Goal: Transaction & Acquisition: Purchase product/service

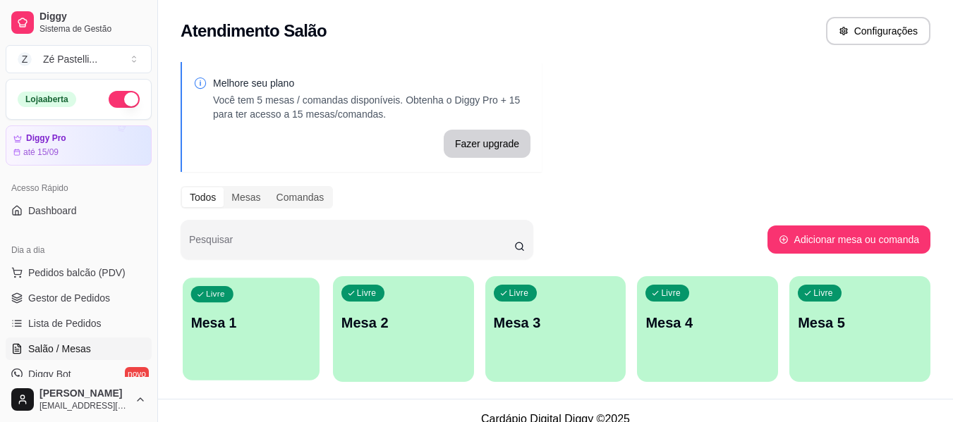
click at [255, 344] on div "Livre Mesa 1" at bounding box center [251, 321] width 137 height 86
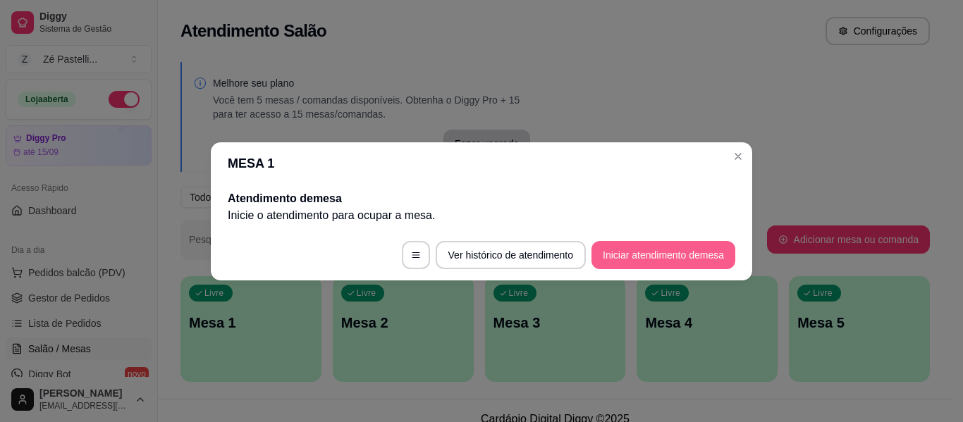
click at [616, 257] on button "Iniciar atendimento de mesa" at bounding box center [664, 255] width 144 height 28
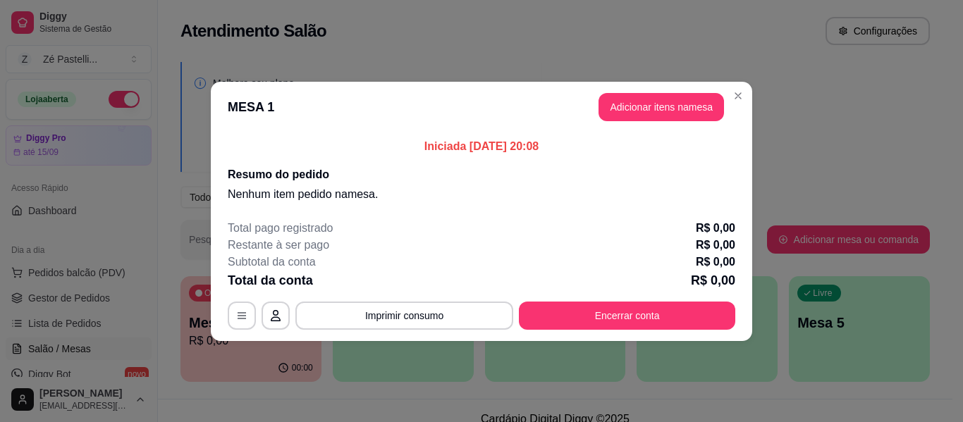
click at [749, 101] on header "MESA 1 Adicionar itens na mesa" at bounding box center [482, 107] width 542 height 51
click at [703, 104] on button "Adicionar itens na mesa" at bounding box center [661, 107] width 121 height 28
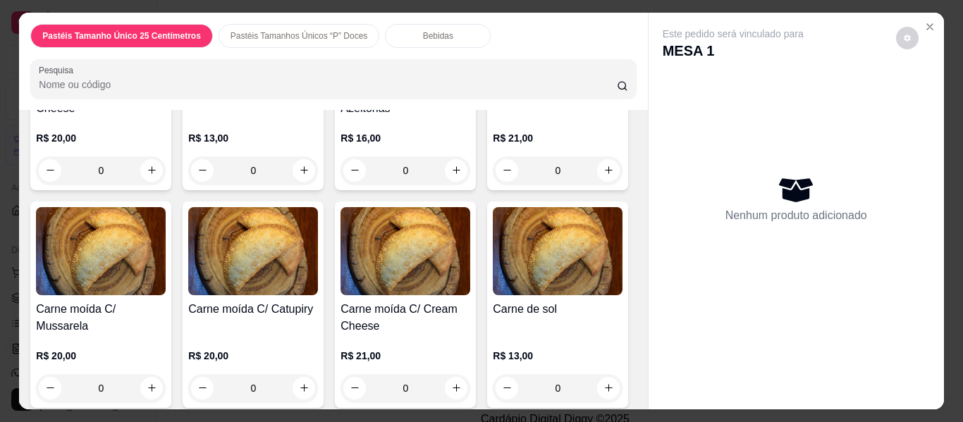
scroll to position [1270, 0]
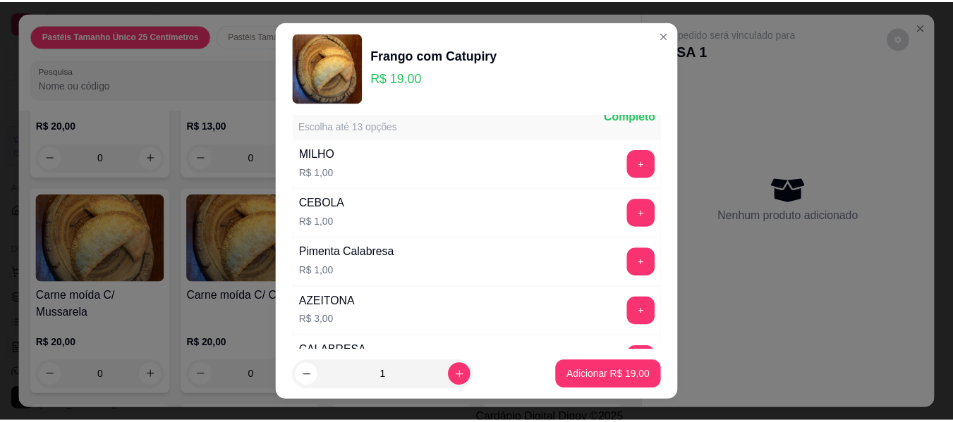
scroll to position [28, 0]
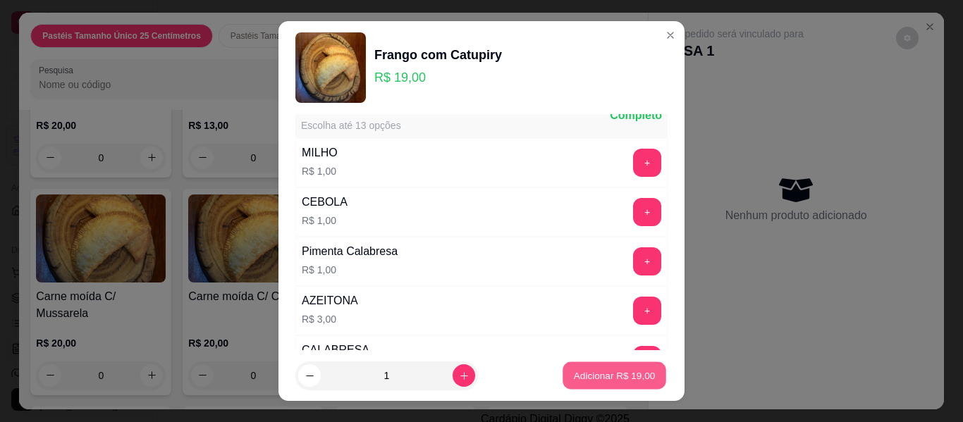
click at [628, 372] on p "Adicionar R$ 19,00" at bounding box center [615, 375] width 82 height 13
type input "1"
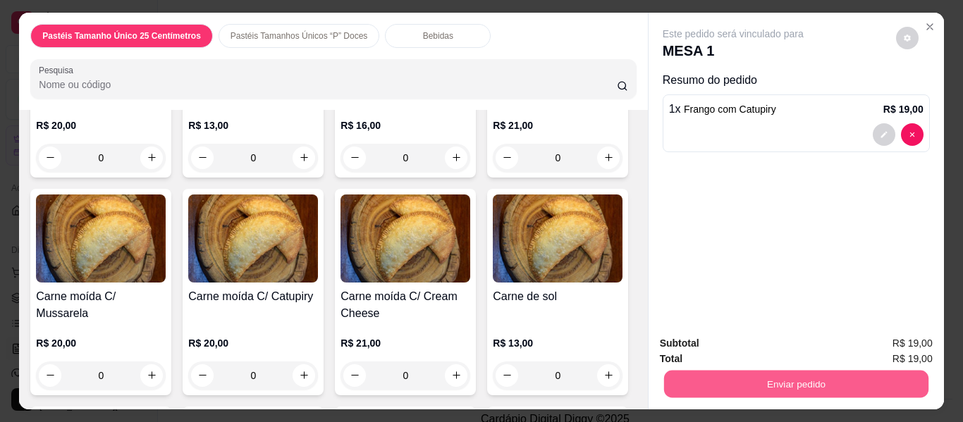
click at [784, 382] on button "Enviar pedido" at bounding box center [796, 385] width 265 height 28
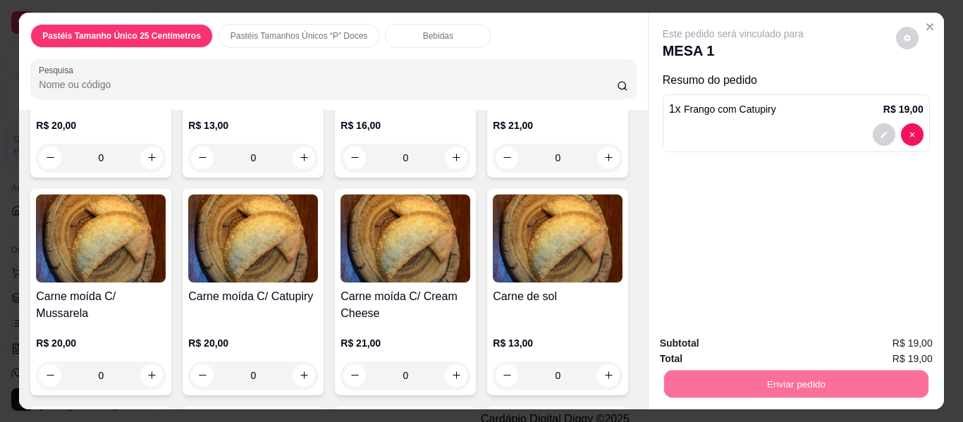
click at [758, 343] on button "Não registrar e enviar pedido" at bounding box center [750, 345] width 142 height 26
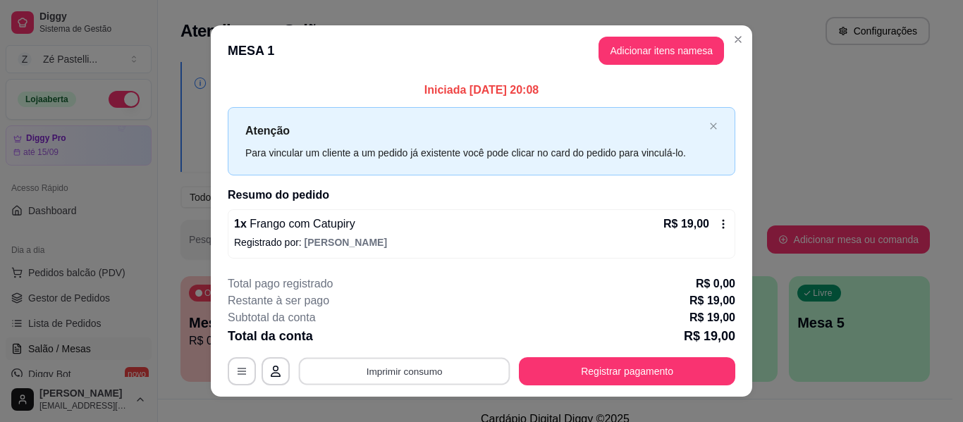
click at [446, 372] on button "Imprimir consumo" at bounding box center [405, 372] width 212 height 28
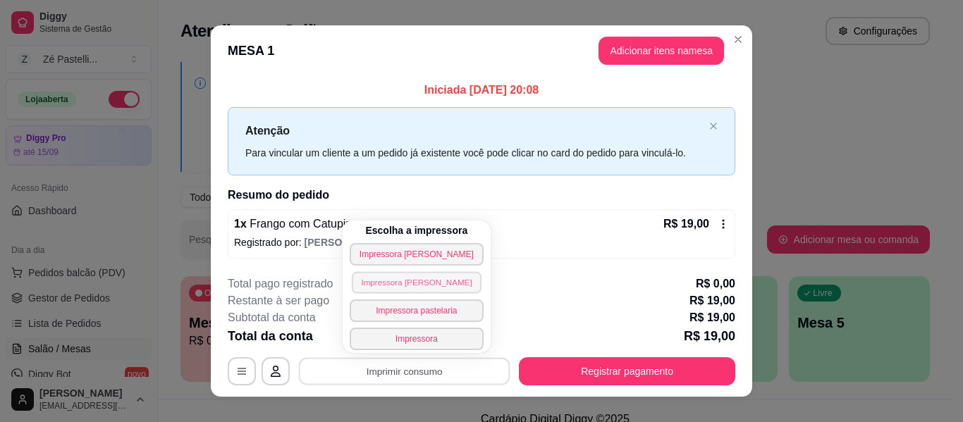
click at [430, 283] on button "Impressora [PERSON_NAME]" at bounding box center [417, 283] width 130 height 22
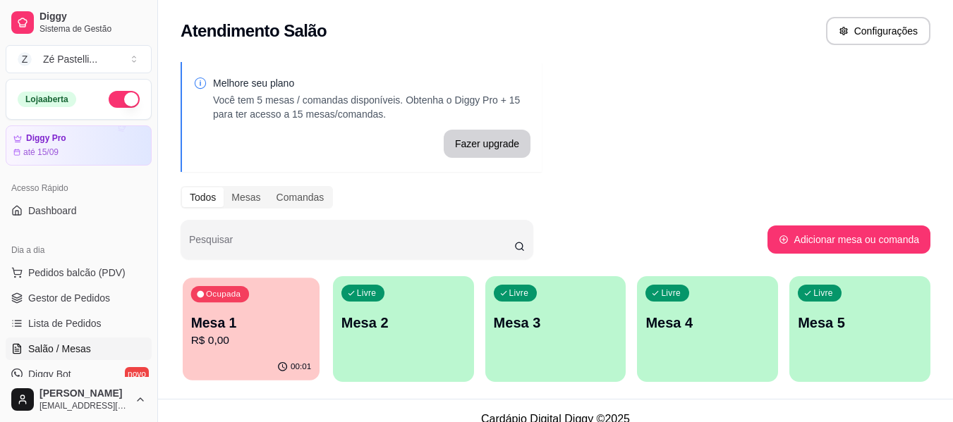
click at [296, 310] on div "Ocupada Mesa 1 R$ 0,00" at bounding box center [251, 316] width 137 height 76
click at [244, 343] on p "R$ 0,00" at bounding box center [251, 341] width 121 height 16
